Goal: Task Accomplishment & Management: Manage account settings

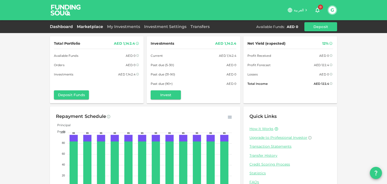
click at [93, 28] on link "Marketplace" at bounding box center [90, 26] width 30 height 5
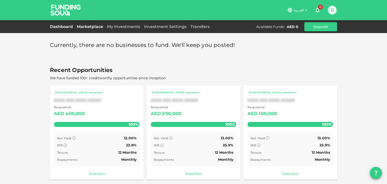
click at [60, 28] on link "Dashboard" at bounding box center [62, 26] width 25 height 5
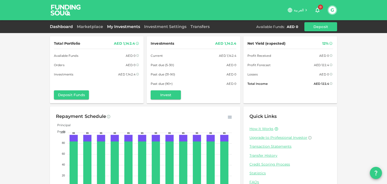
click at [129, 27] on link "My Investments" at bounding box center [123, 26] width 37 height 5
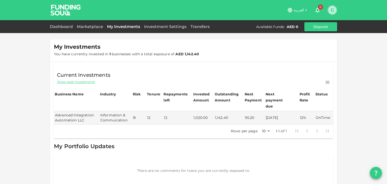
click at [333, 11] on button "G" at bounding box center [332, 10] width 8 height 8
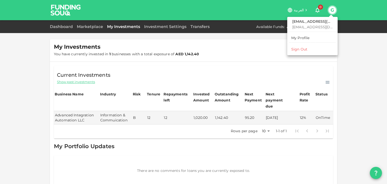
click at [303, 49] on div "Sign Out" at bounding box center [299, 49] width 16 height 5
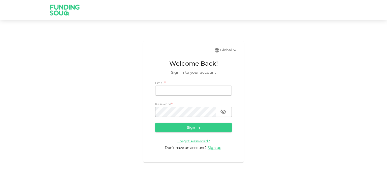
type input "[EMAIL_ADDRESS][DOMAIN_NAME]"
